Goal: Information Seeking & Learning: Learn about a topic

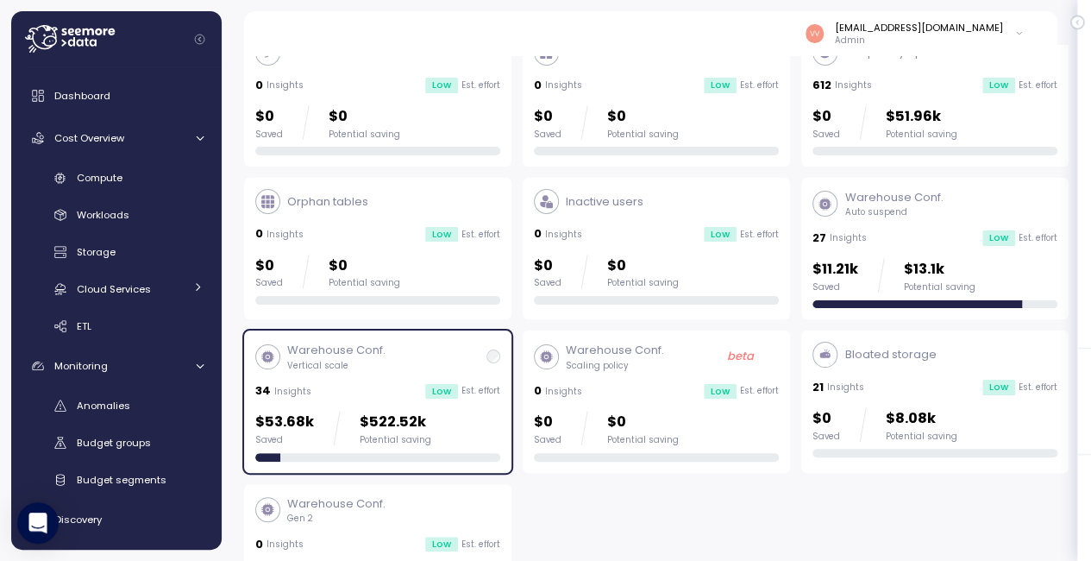
scroll to position [107, 0]
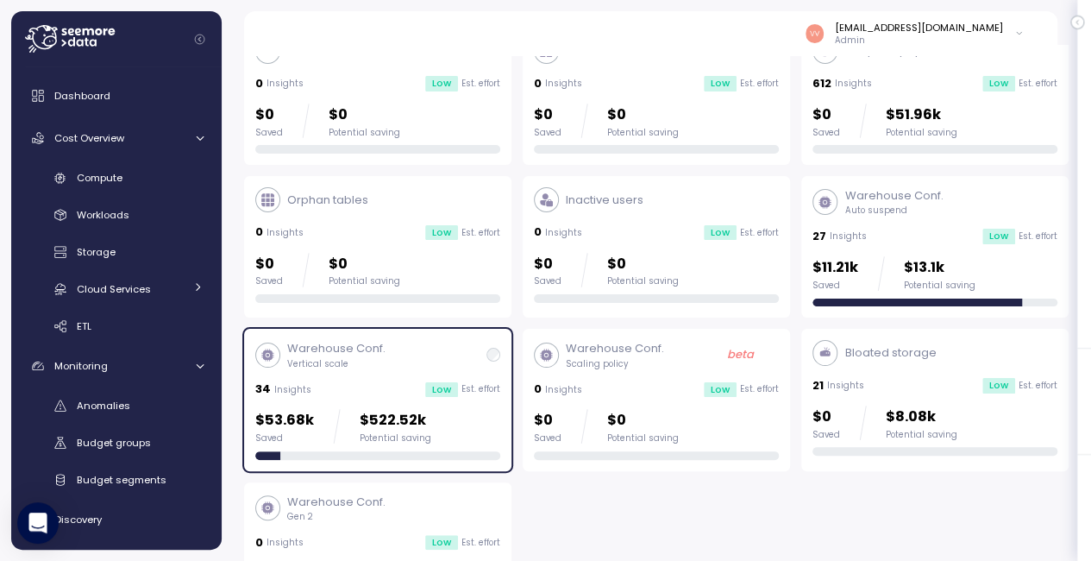
click at [664, 368] on div "Warehouse Conf. Scaling policy beta" at bounding box center [656, 354] width 245 height 29
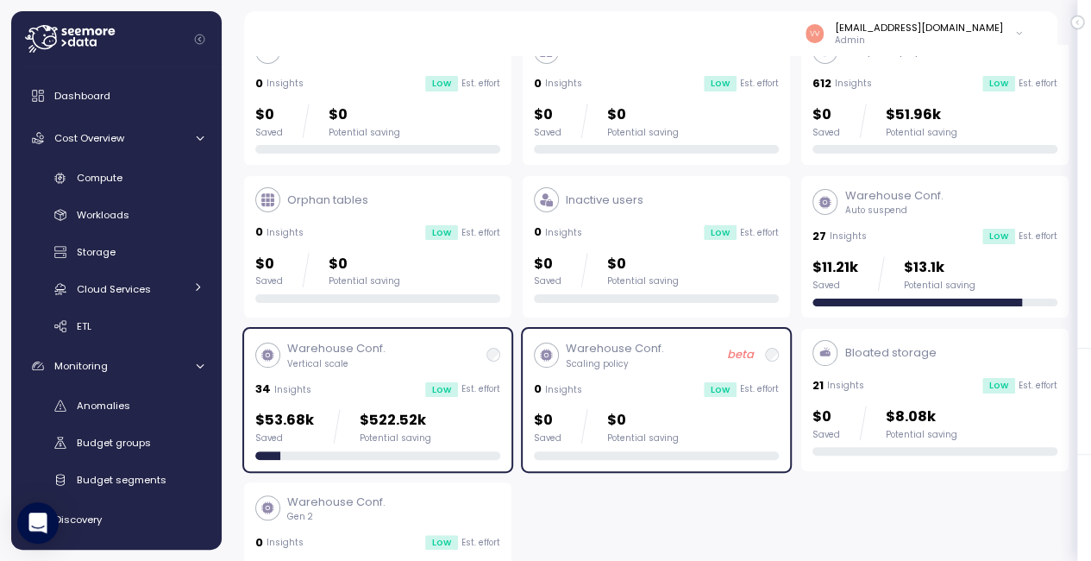
click at [657, 371] on div "Warehouse Conf. Scaling policy beta 0 Insights Low Est. effort $0 Saved $0 Pote…" at bounding box center [656, 399] width 245 height 119
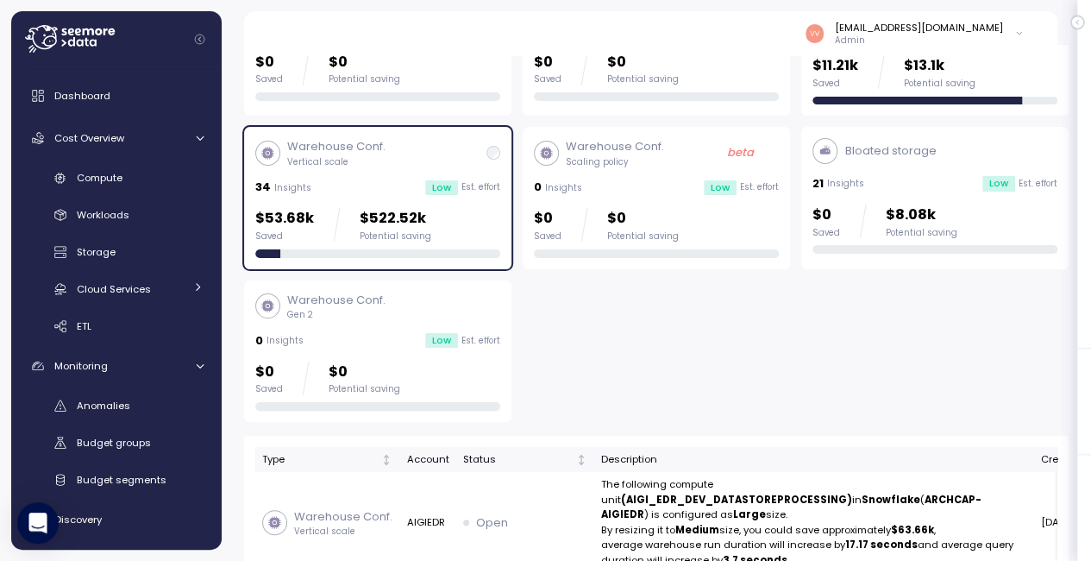
scroll to position [312, 0]
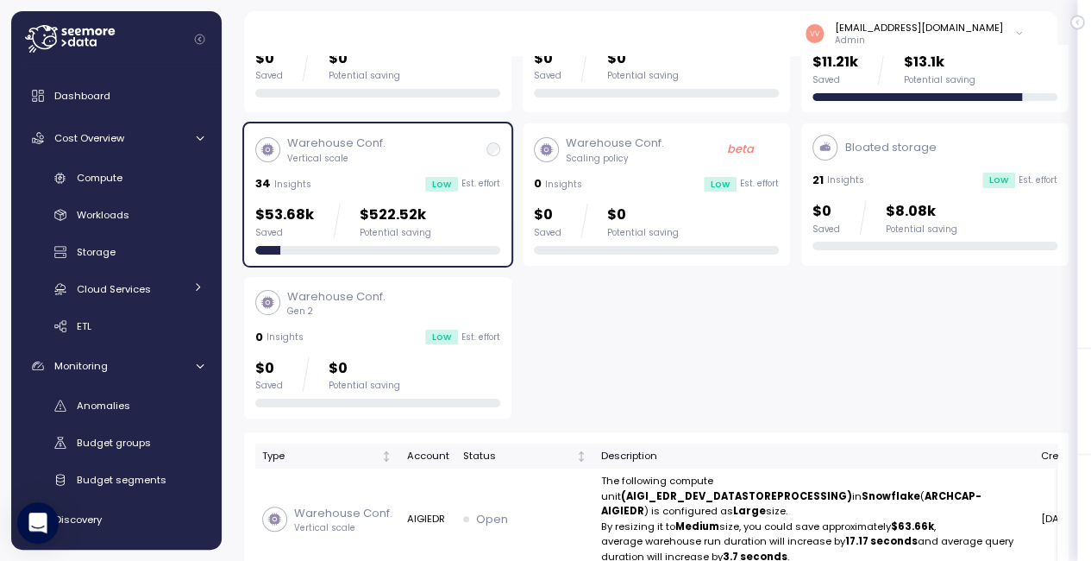
click at [646, 176] on div "0 Insights Low Est. effort" at bounding box center [656, 183] width 245 height 17
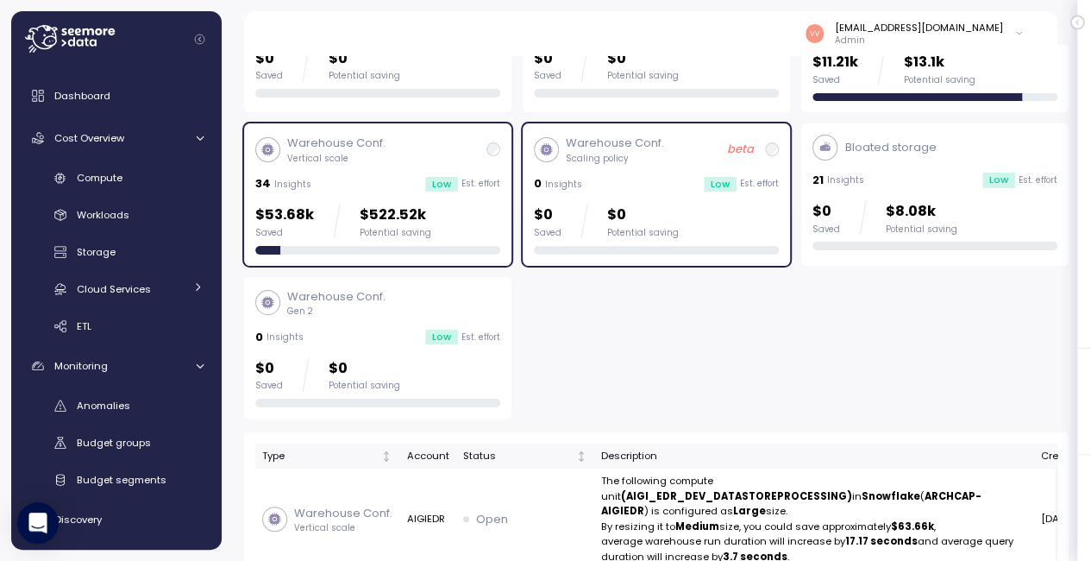
click at [443, 137] on div "Warehouse Conf. Vertical scale" at bounding box center [377, 149] width 245 height 29
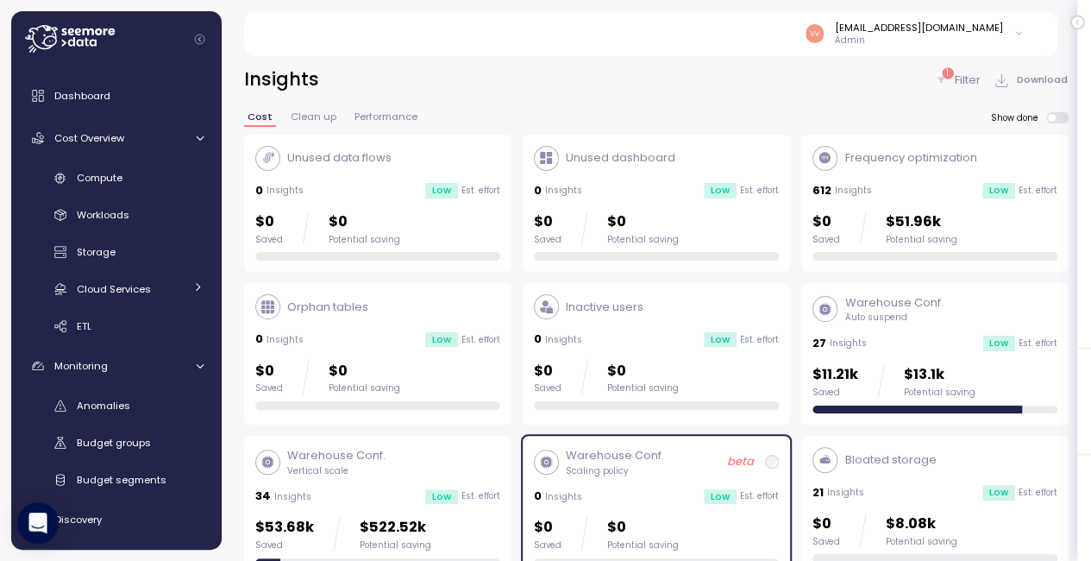
click at [383, 115] on span "Performance" at bounding box center [385, 116] width 63 height 9
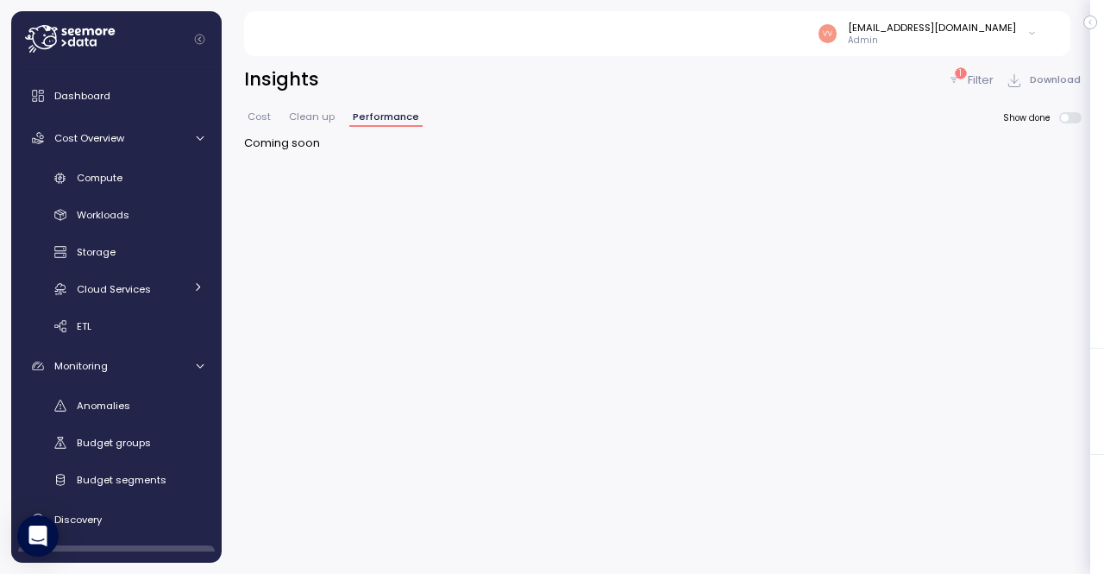
click at [252, 122] on span "Cost" at bounding box center [259, 116] width 23 height 9
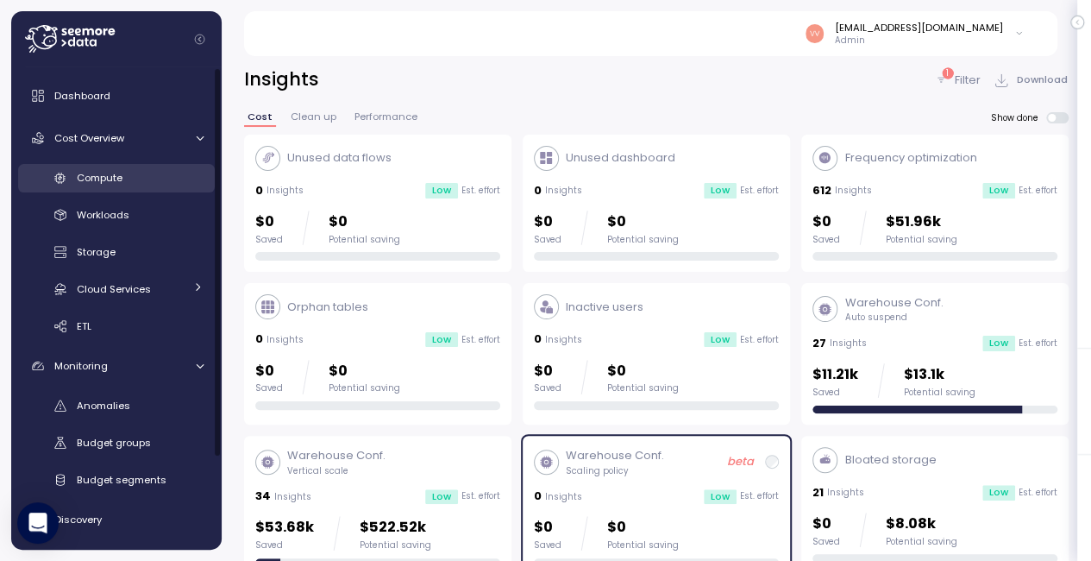
click at [165, 179] on div "Compute" at bounding box center [140, 177] width 127 height 17
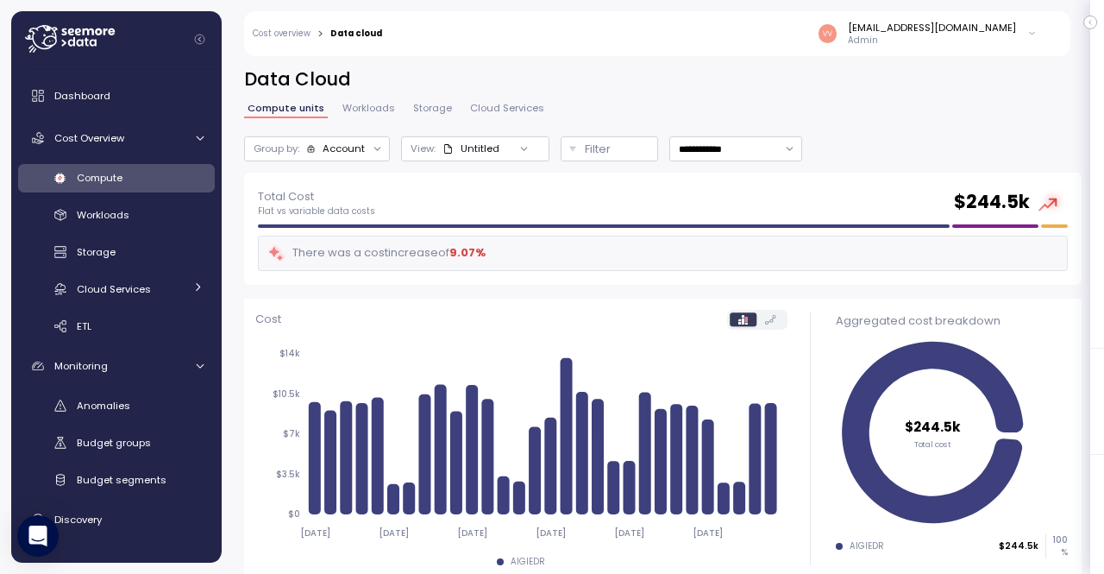
click at [671, 204] on div "Total Cost Flat vs variable data costs $ 244.5k" at bounding box center [663, 202] width 810 height 31
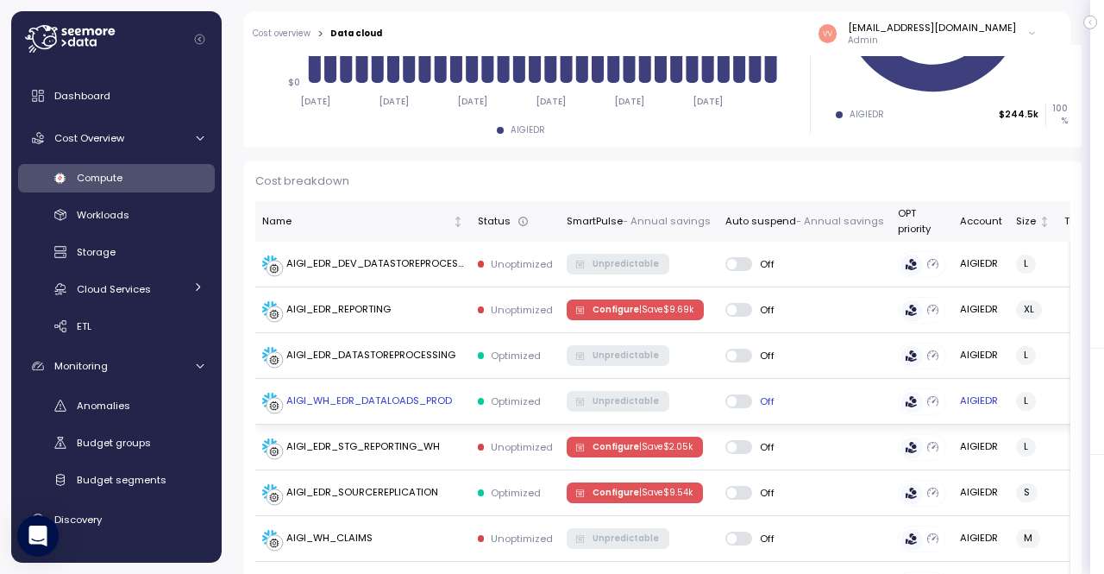
click at [405, 405] on div "AIGI_WH_EDR_DATALOADS_PROD" at bounding box center [369, 401] width 166 height 16
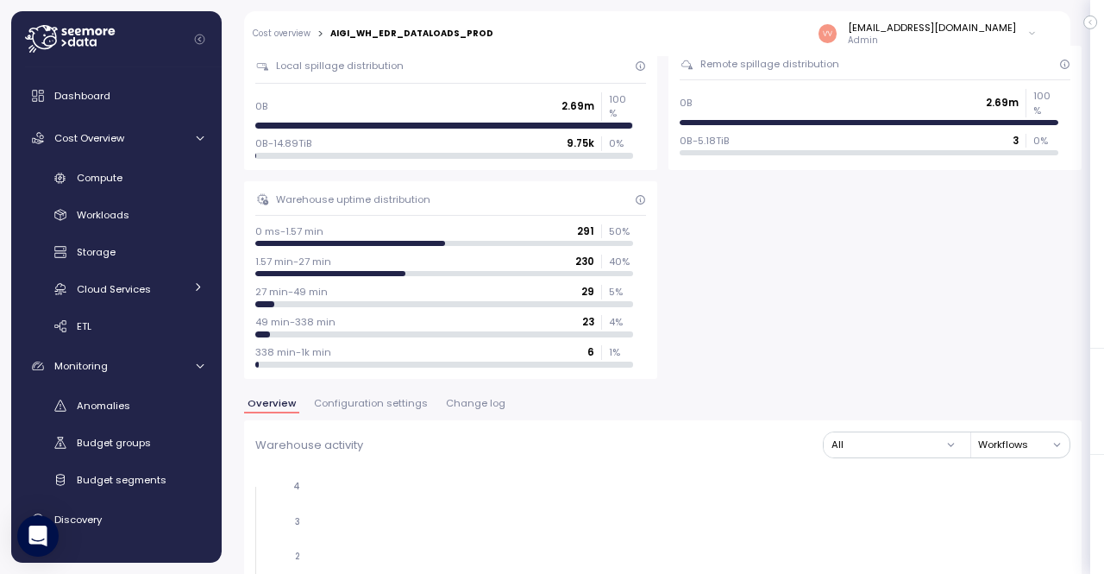
scroll to position [933, 0]
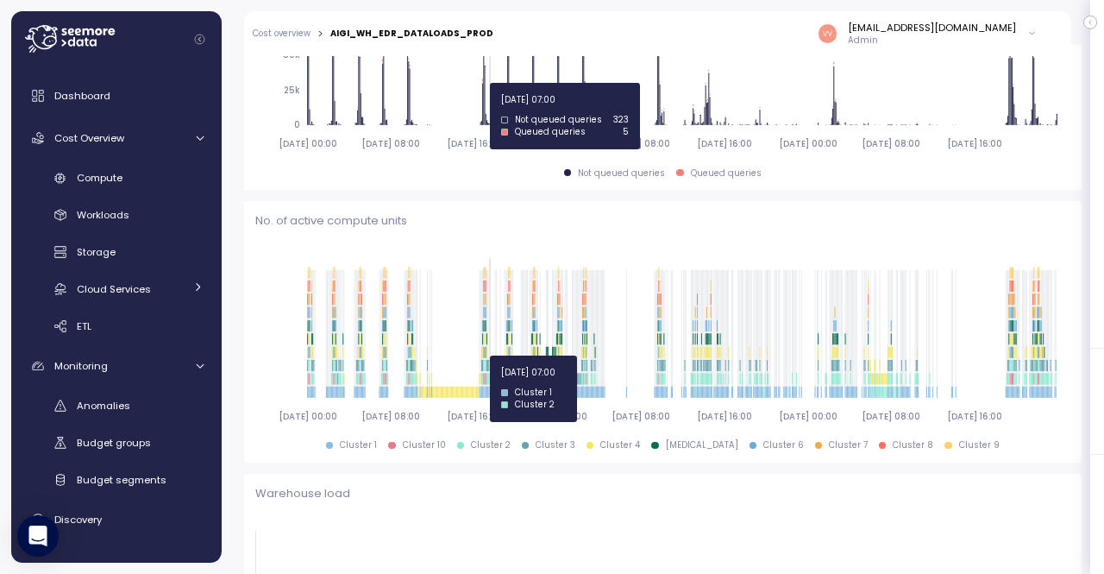
click at [796, 167] on div "Not queued queries Queued queries" at bounding box center [662, 173] width 815 height 12
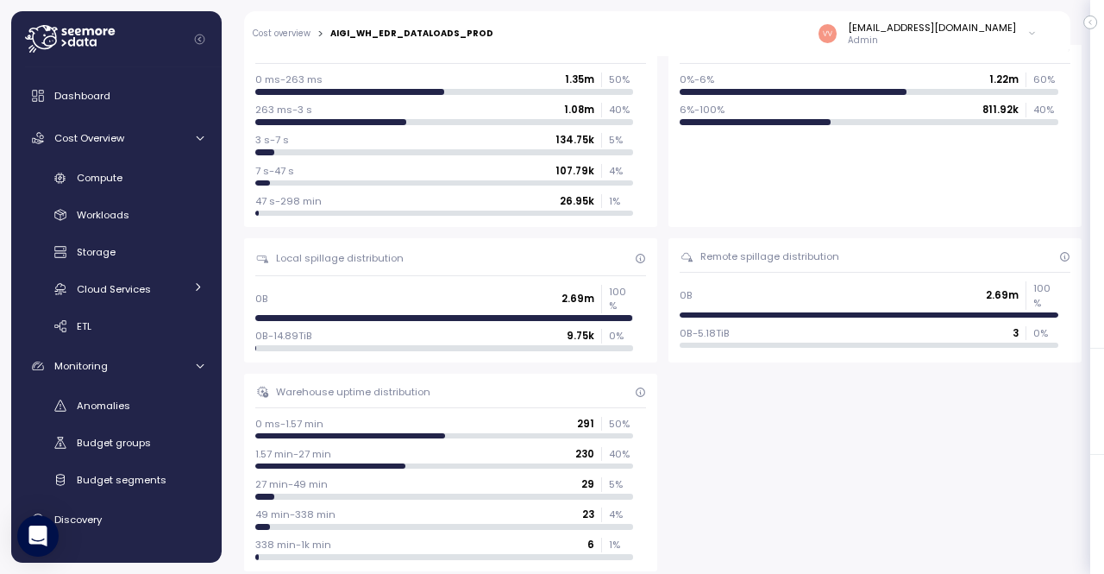
scroll to position [0, 0]
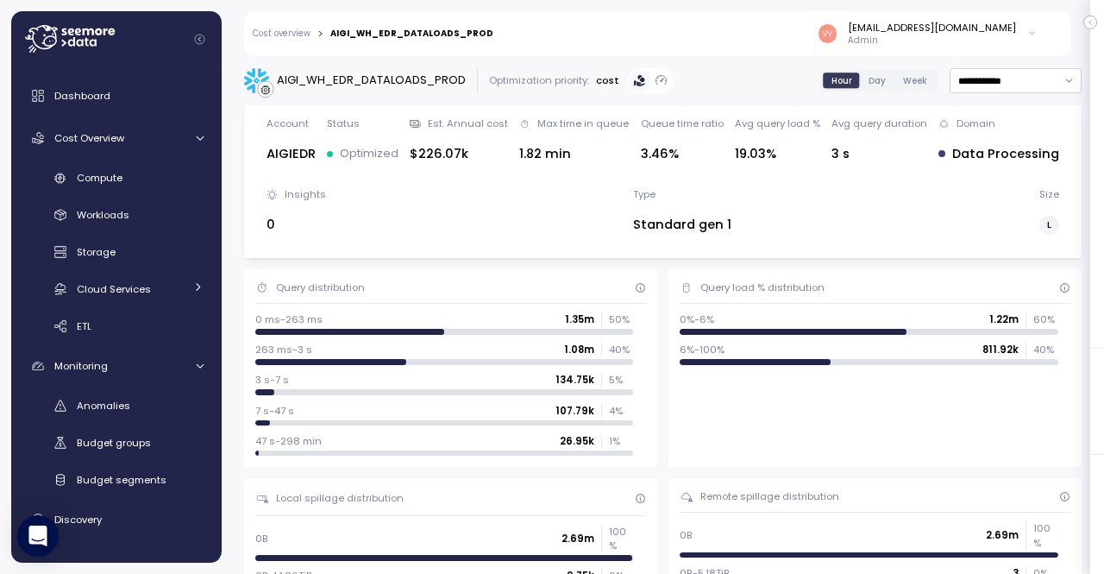
click at [345, 156] on p "Optimized" at bounding box center [369, 153] width 59 height 17
click at [293, 154] on div "AIGIEDR" at bounding box center [291, 154] width 49 height 20
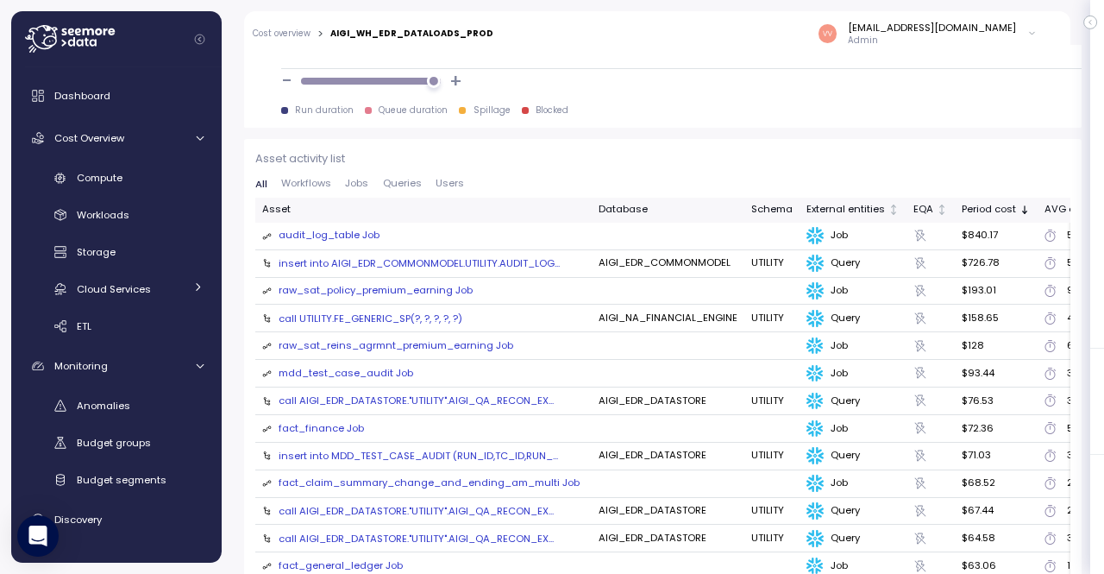
scroll to position [2243, 0]
click at [456, 178] on span "Users" at bounding box center [450, 182] width 28 height 9
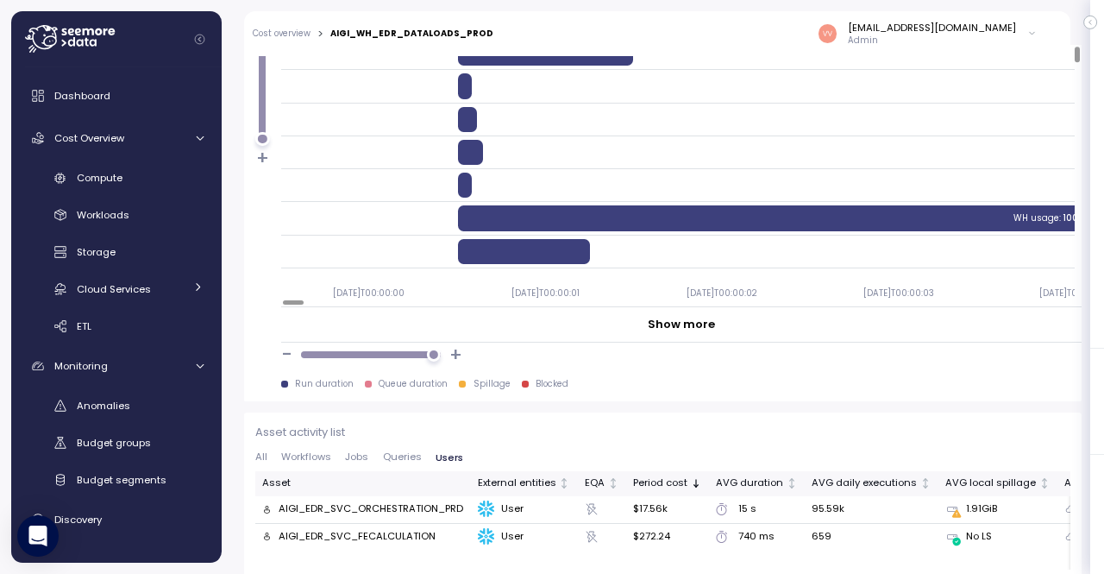
click at [392, 452] on span "Queries" at bounding box center [402, 456] width 39 height 9
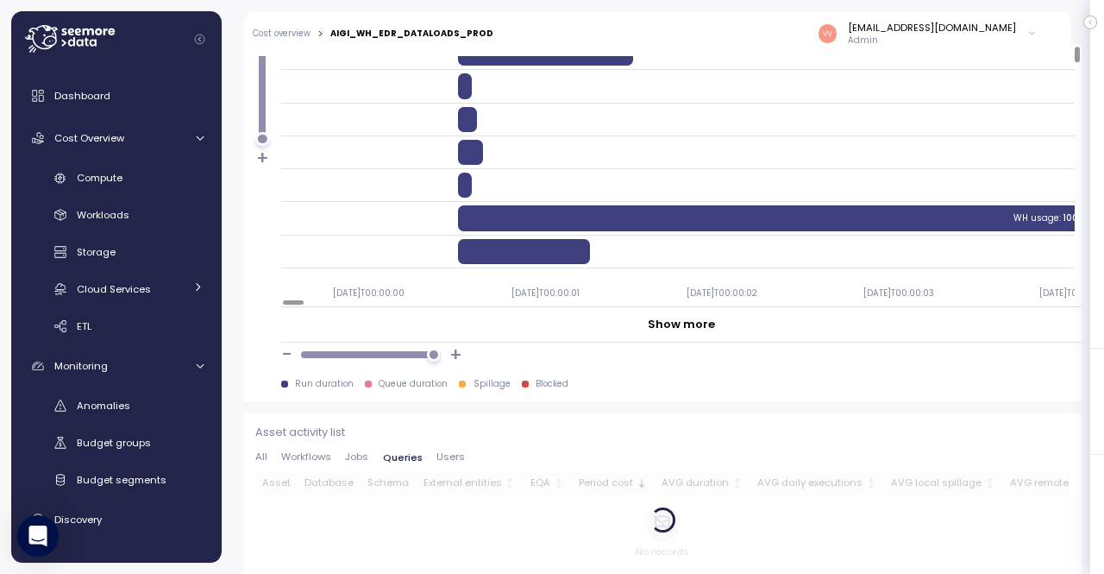
click at [346, 452] on span "Jobs" at bounding box center [356, 456] width 23 height 9
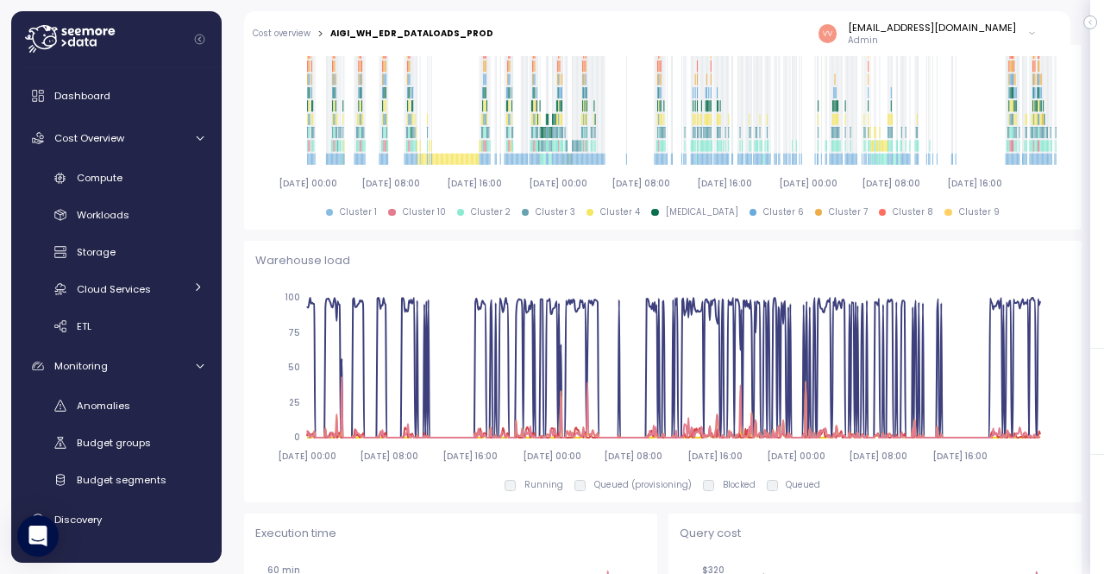
scroll to position [1158, 0]
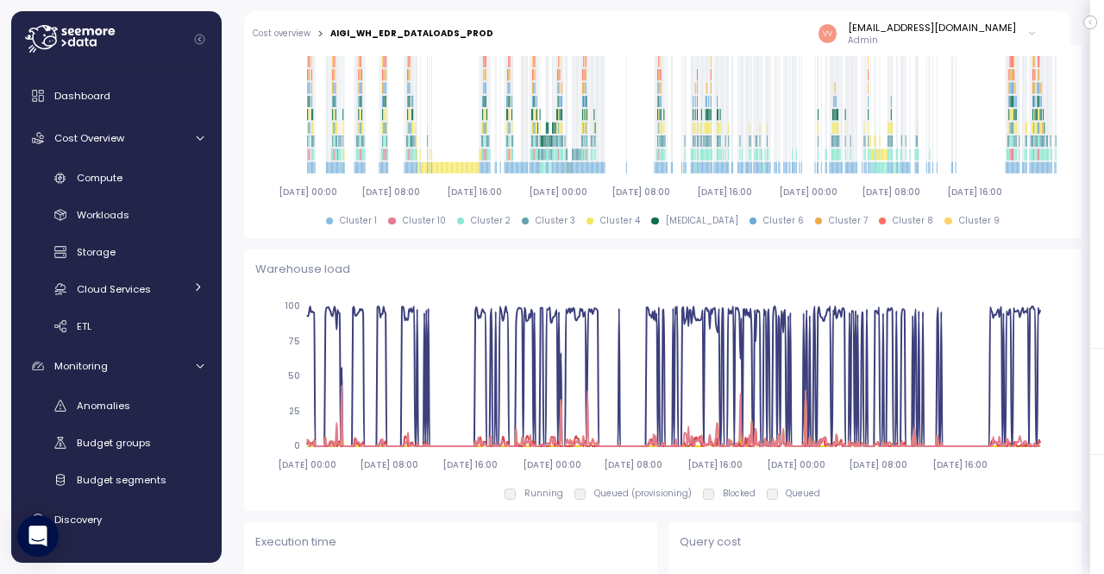
click at [271, 23] on div "Cost overview > AIGI_WH_EDR_DATALOADS_PROD [EMAIL_ADDRESS][DOMAIN_NAME] Admin" at bounding box center [646, 33] width 804 height 45
click at [267, 42] on div "Cost overview > AIGI_WH_EDR_DATALOADS_PROD [EMAIL_ADDRESS][DOMAIN_NAME] Admin" at bounding box center [646, 33] width 804 height 45
click at [274, 31] on link "Cost overview" at bounding box center [282, 33] width 58 height 9
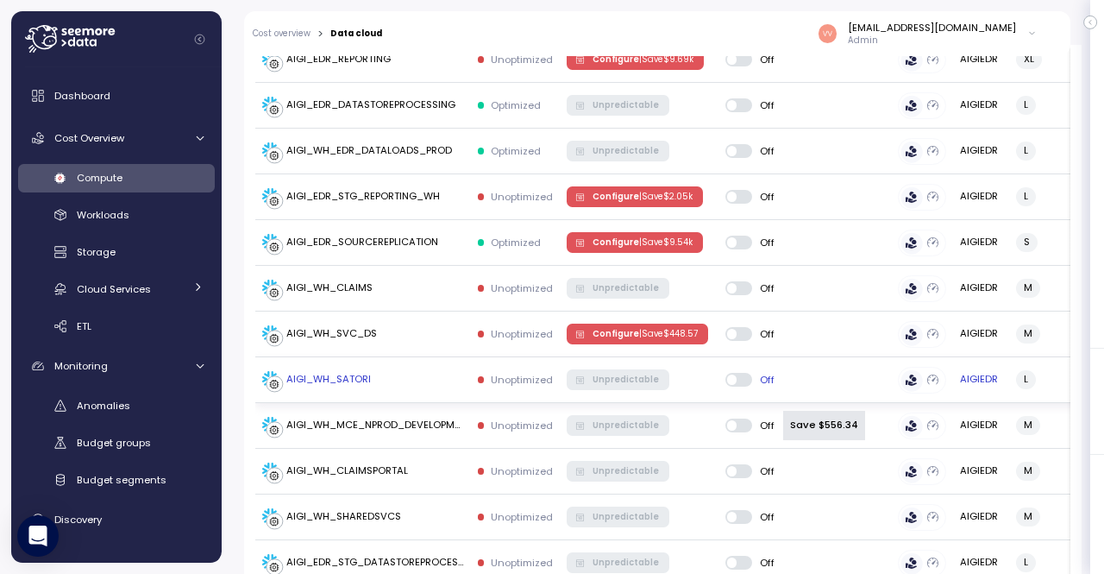
scroll to position [680, 0]
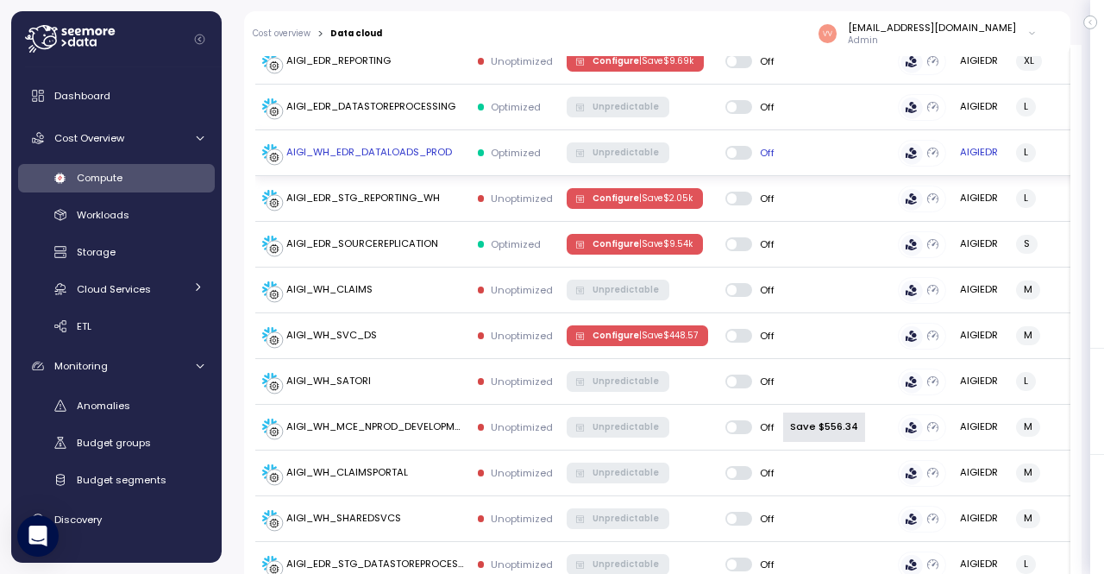
click at [507, 147] on p "Optimized" at bounding box center [516, 153] width 50 height 14
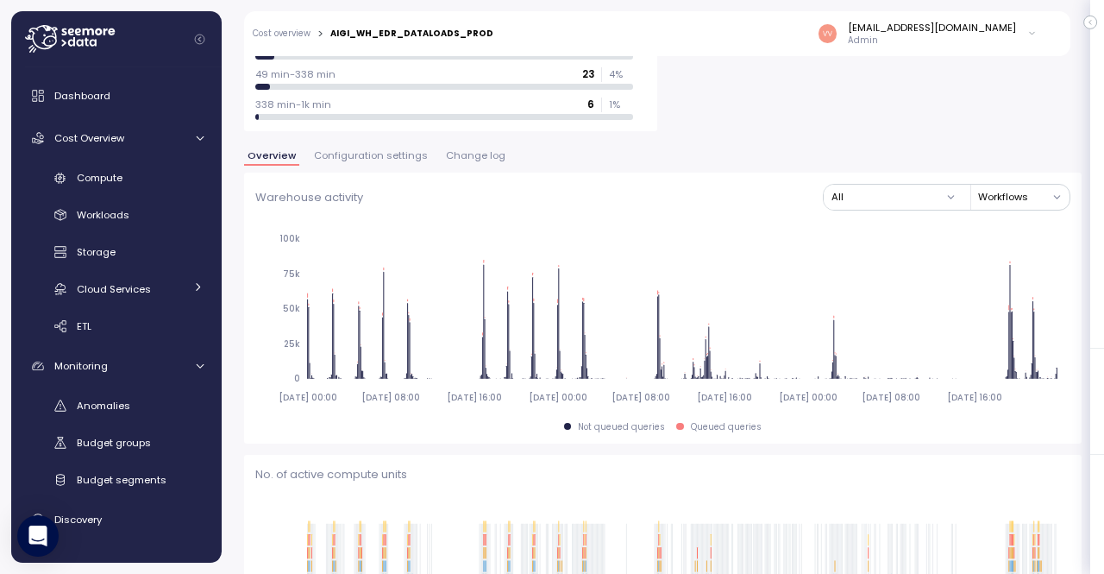
click at [464, 151] on span "Change log" at bounding box center [476, 155] width 60 height 9
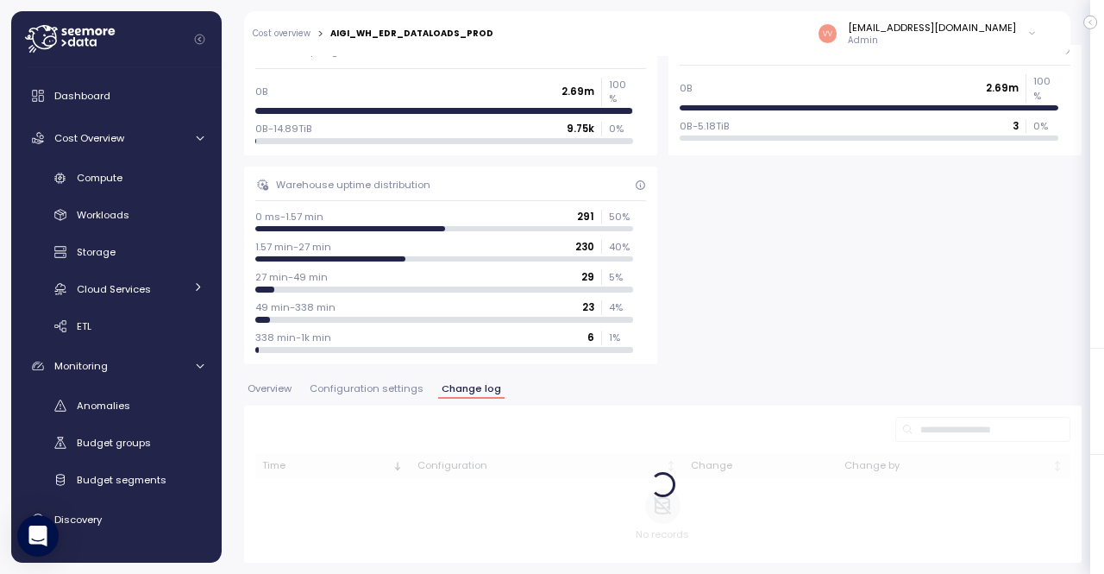
scroll to position [431, 0]
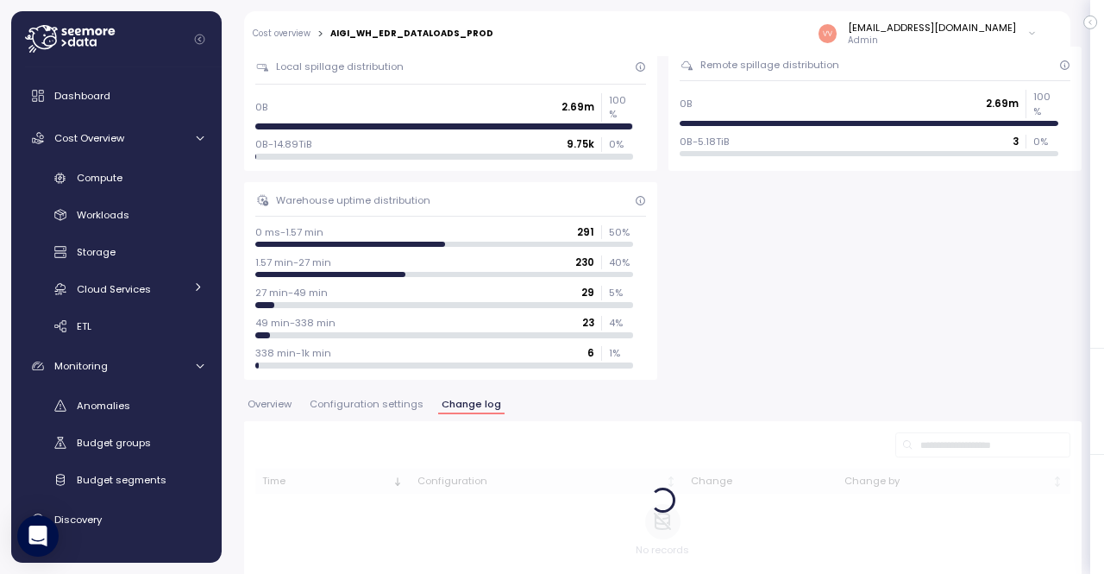
click at [842, 361] on div "Query distribution 0 ms-263 ms 1.35m 50 % 263 ms-3 s 1.08m 40 % 3 s-7 s 134.75k…" at bounding box center [663, 109] width 838 height 542
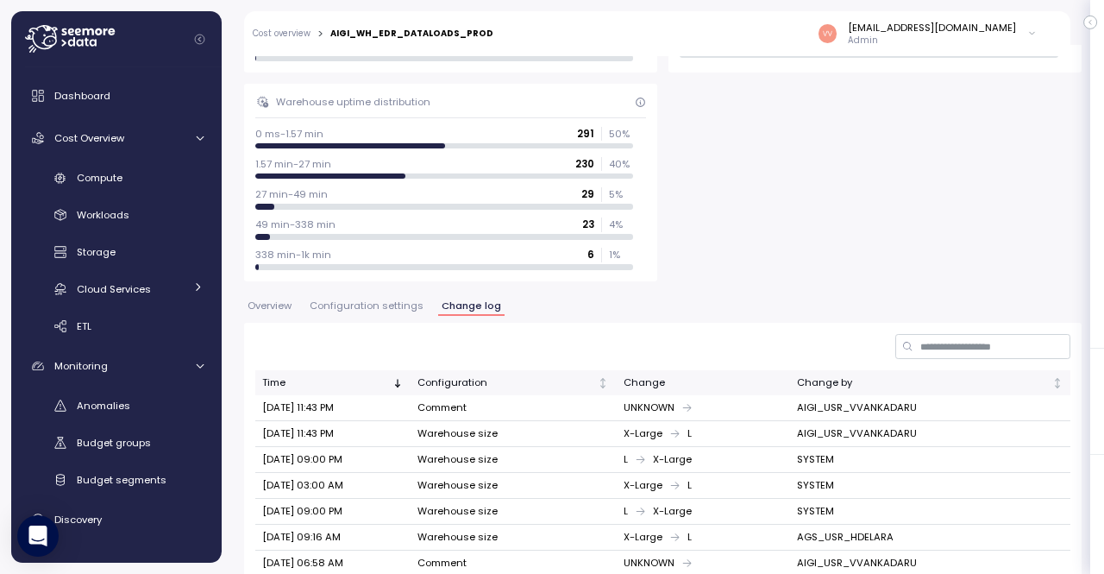
scroll to position [535, 0]
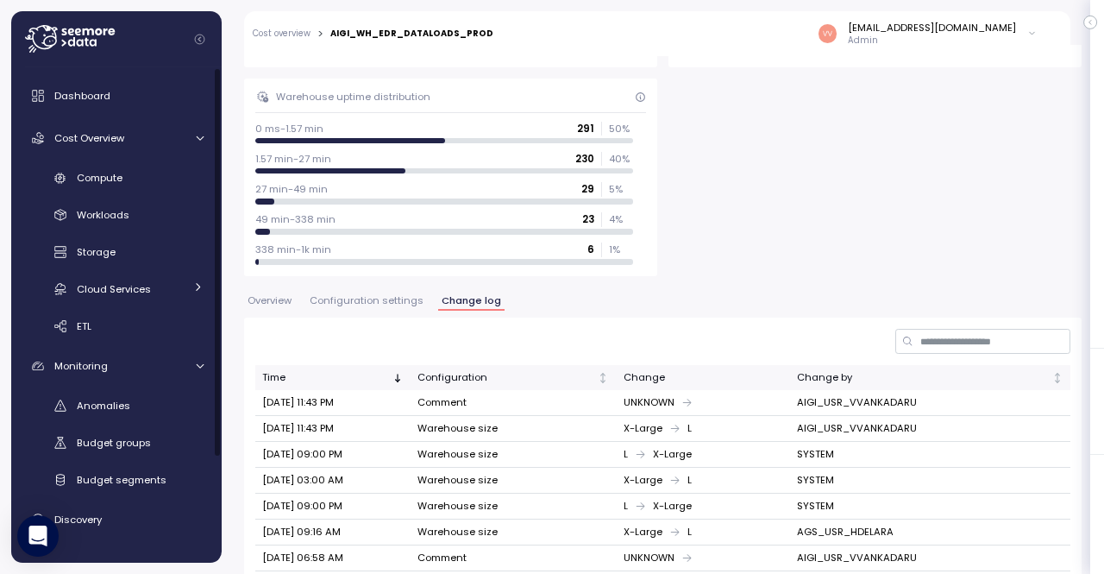
click at [235, 328] on div "**********" at bounding box center [663, 309] width 882 height 529
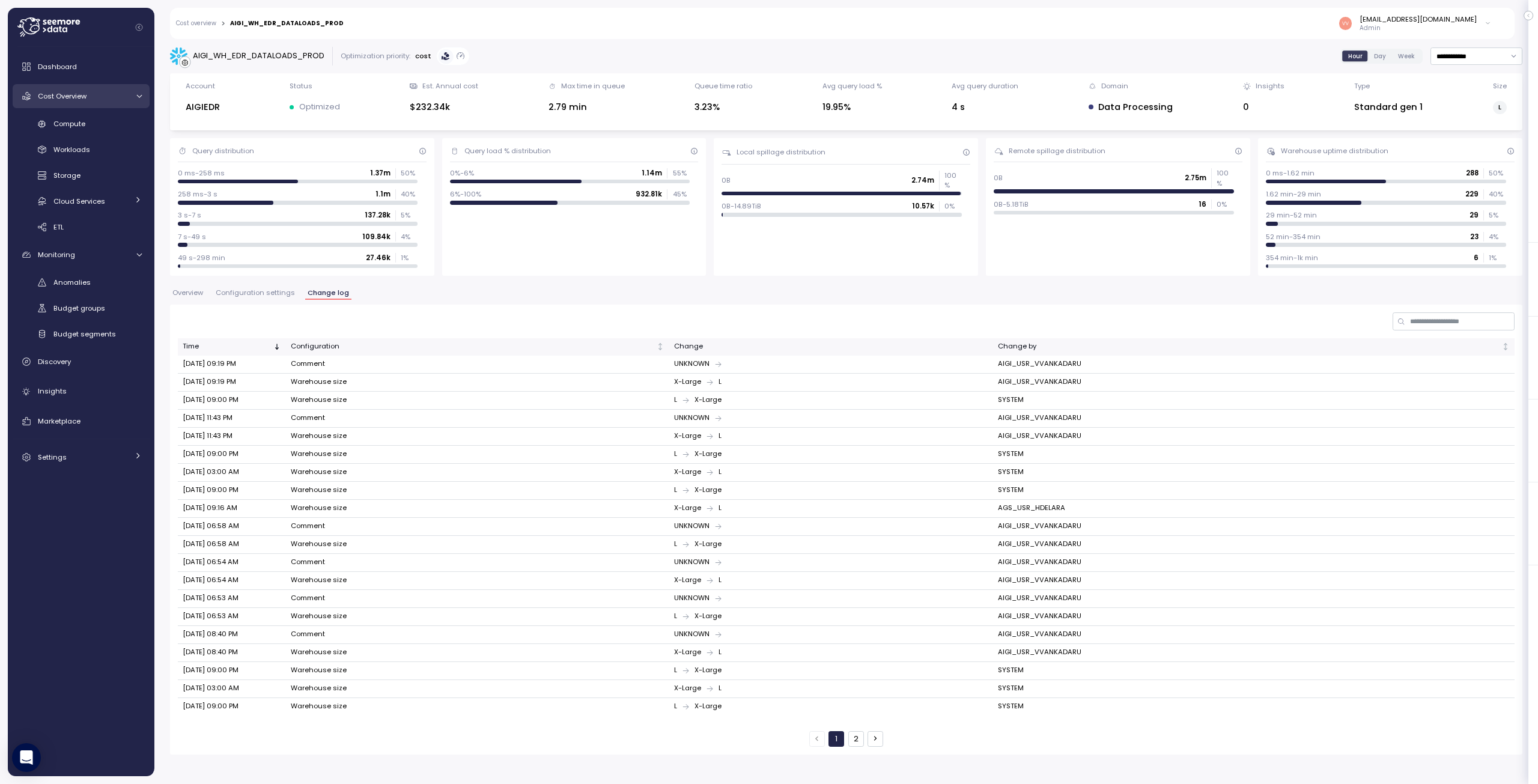
click at [77, 96] on span "Cost Overview" at bounding box center [62, 96] width 49 height 10
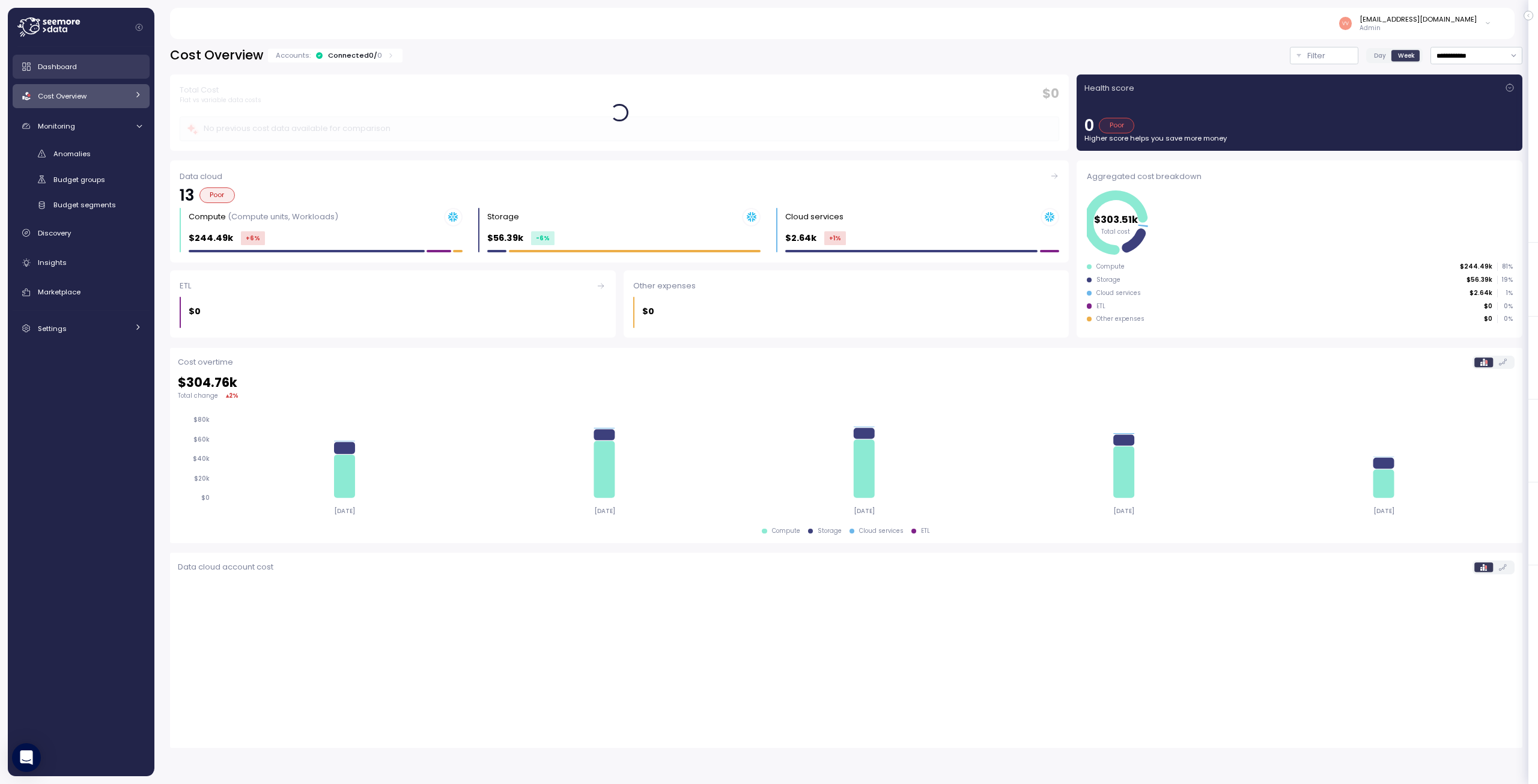
click at [79, 62] on div "Dashboard" at bounding box center [89, 66] width 104 height 12
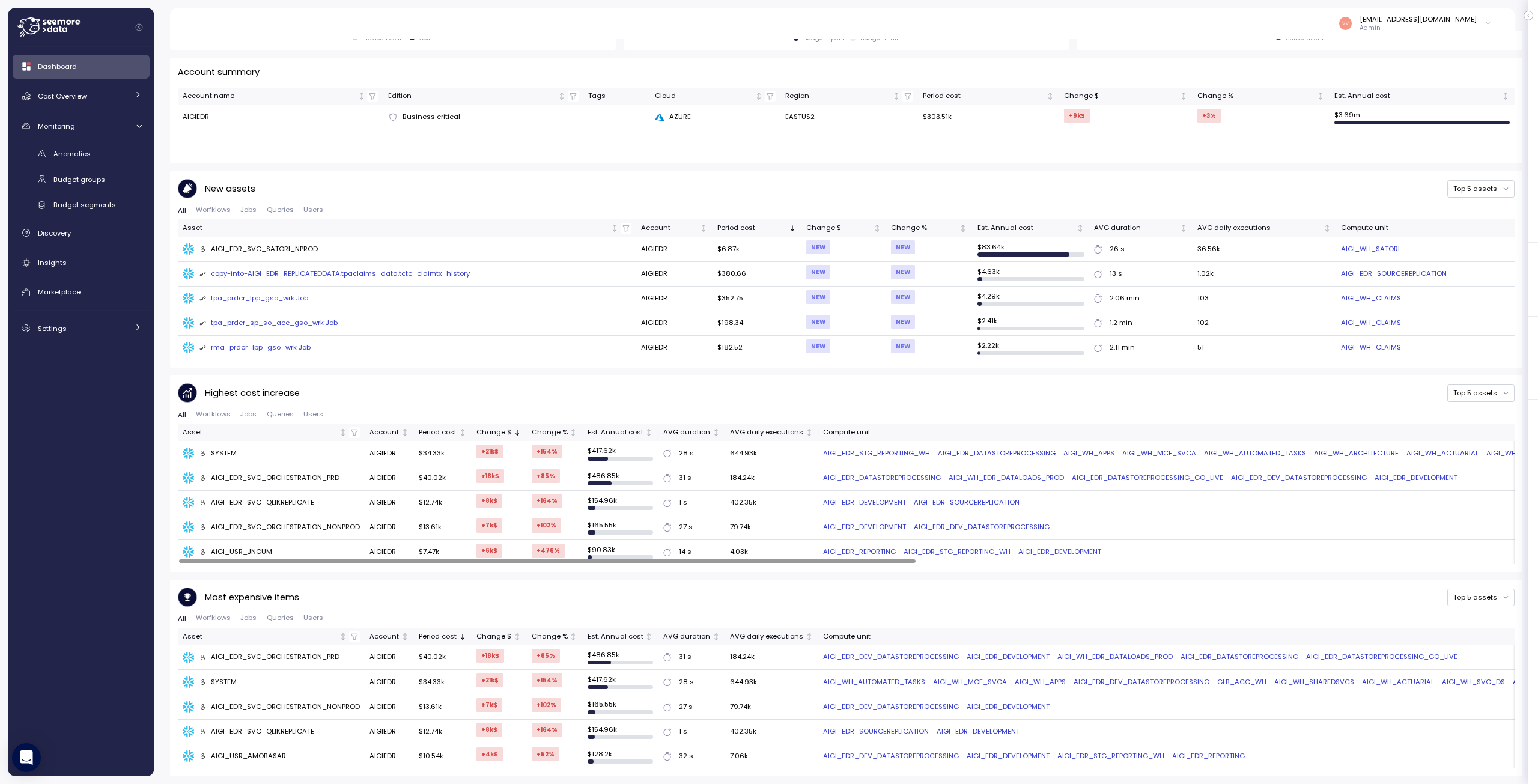
click at [549, 563] on div at bounding box center [547, 560] width 736 height 3
click at [703, 563] on div at bounding box center [547, 560] width 736 height 3
click at [488, 595] on div "Most expensive items Top 5 assets" at bounding box center [846, 597] width 1337 height 19
click at [500, 563] on div at bounding box center [547, 560] width 736 height 3
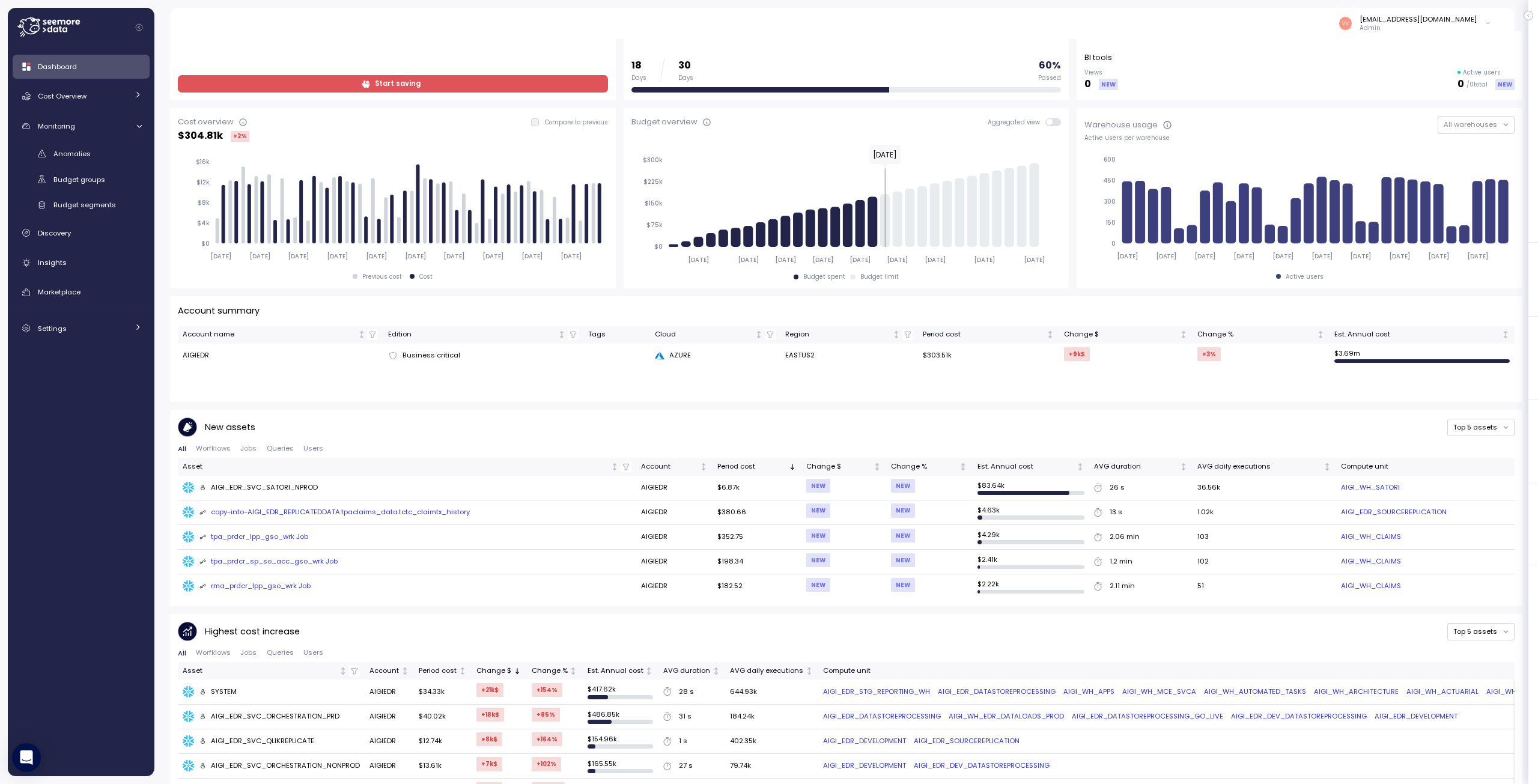
scroll to position [60, 0]
